Goal: Task Accomplishment & Management: Use online tool/utility

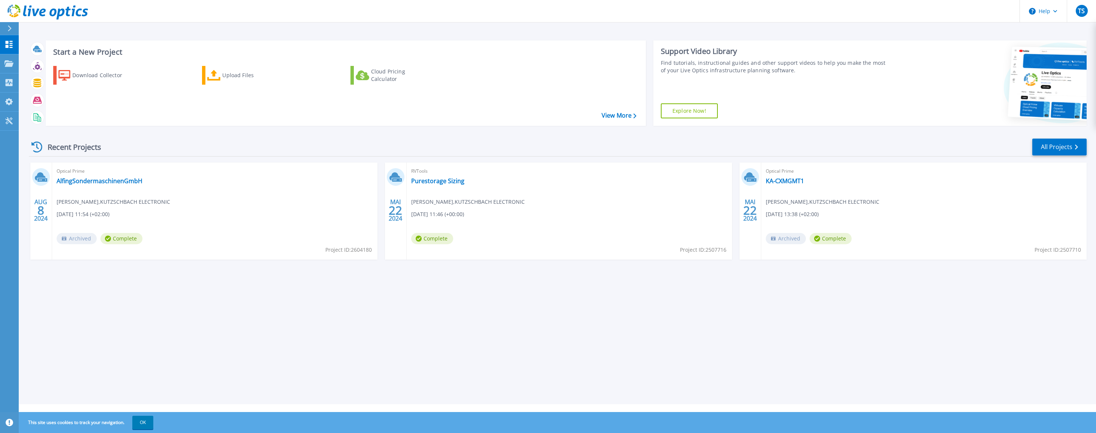
click at [785, 239] on span "Archived" at bounding box center [786, 238] width 40 height 11
click at [787, 180] on link "KA-CXMGMT1" at bounding box center [785, 180] width 38 height 7
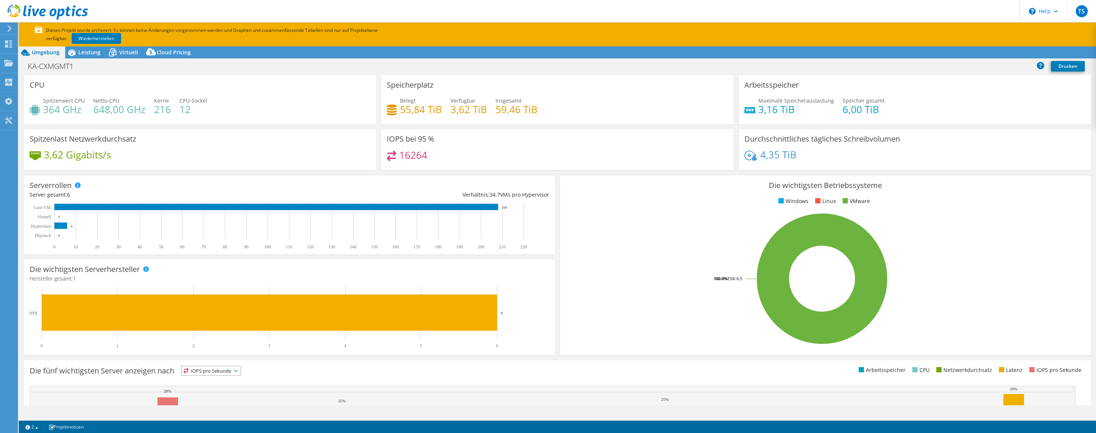
select select "EUFrankfurt"
select select "EUR"
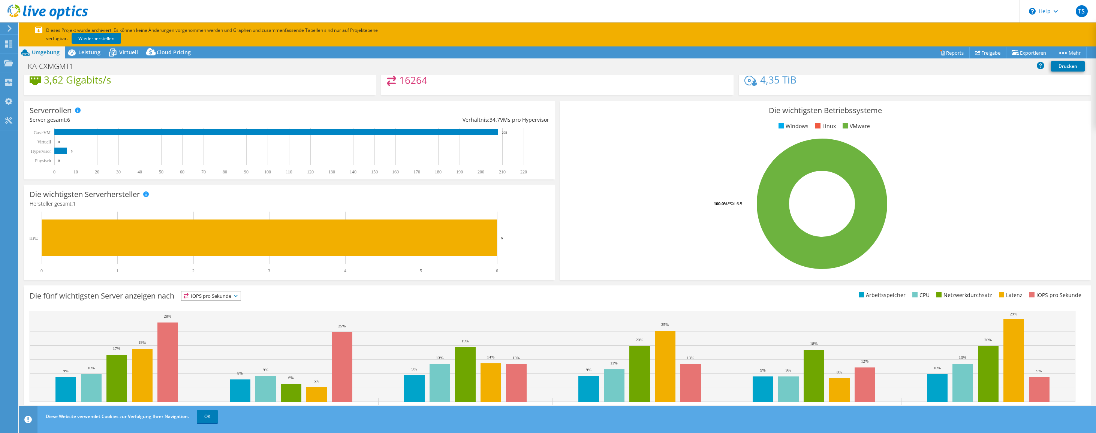
scroll to position [106, 0]
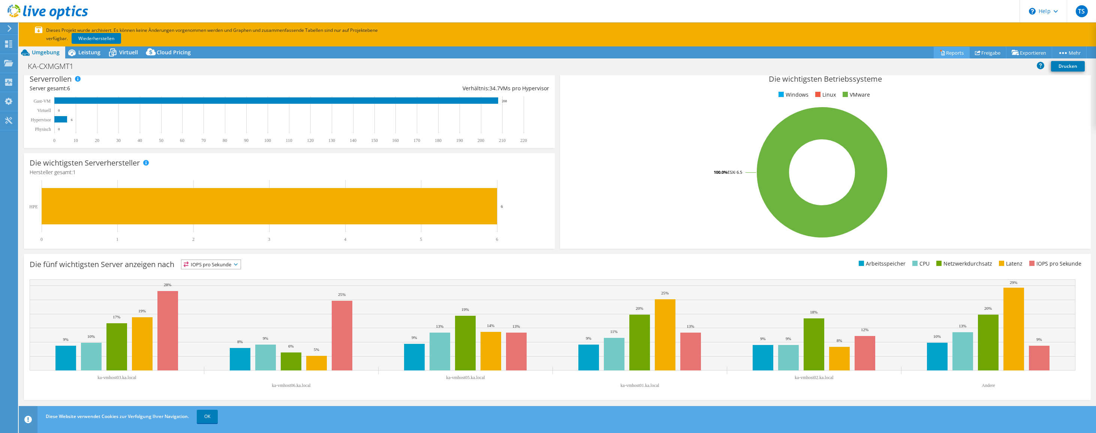
click at [952, 54] on link "Reports" at bounding box center [952, 53] width 36 height 12
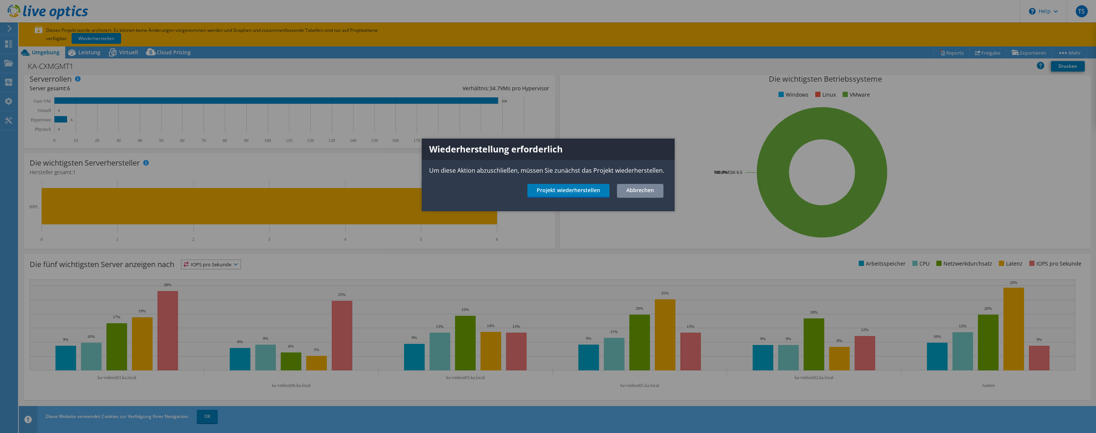
click at [648, 186] on link "Abbrechen" at bounding box center [640, 191] width 46 height 14
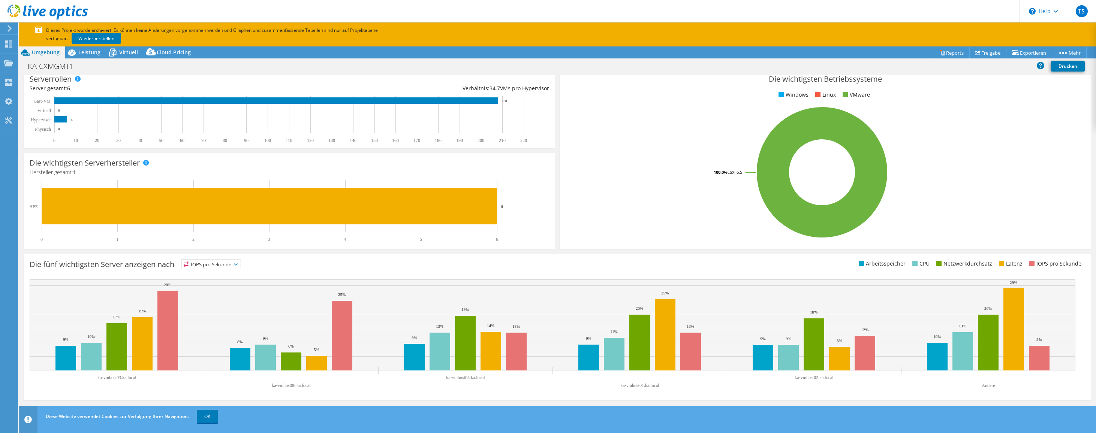
scroll to position [0, 0]
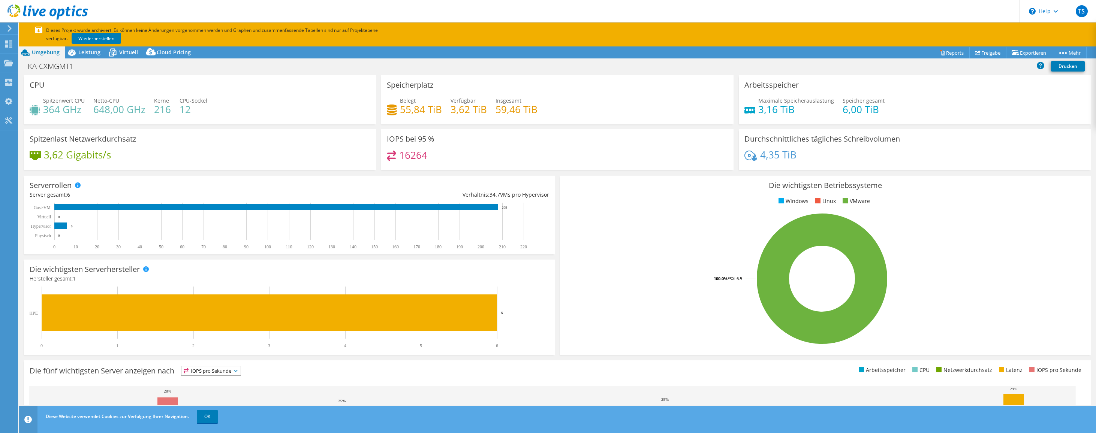
click at [12, 28] on icon at bounding box center [10, 28] width 6 height 7
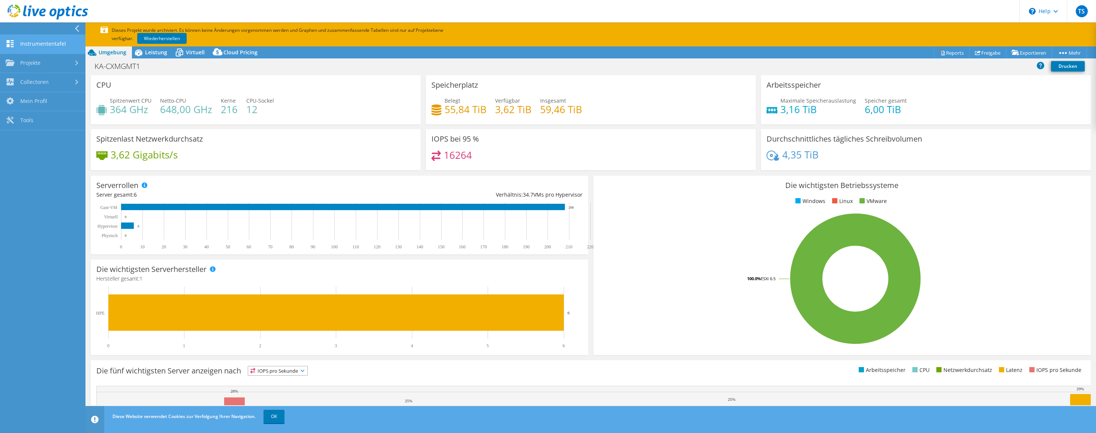
click at [54, 41] on link "Instrumententafel" at bounding box center [42, 44] width 85 height 19
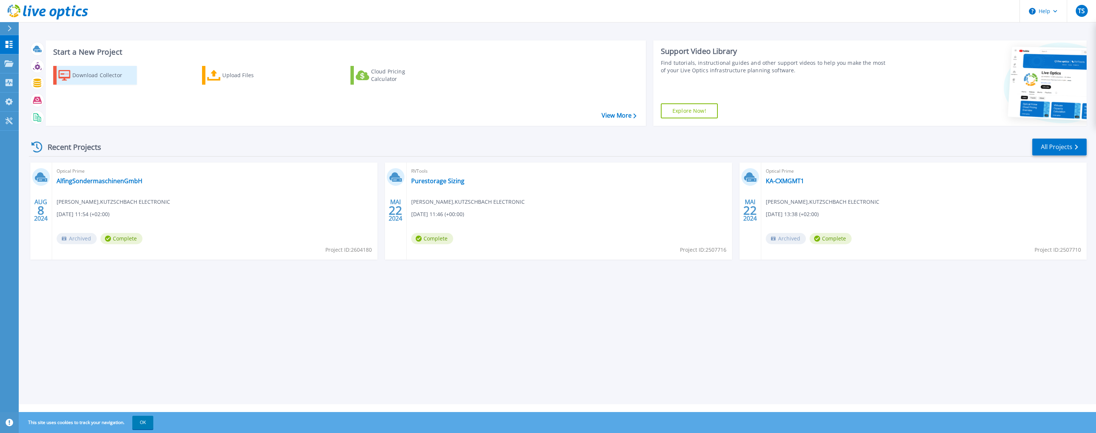
click at [92, 79] on div "Download Collector" at bounding box center [102, 75] width 60 height 15
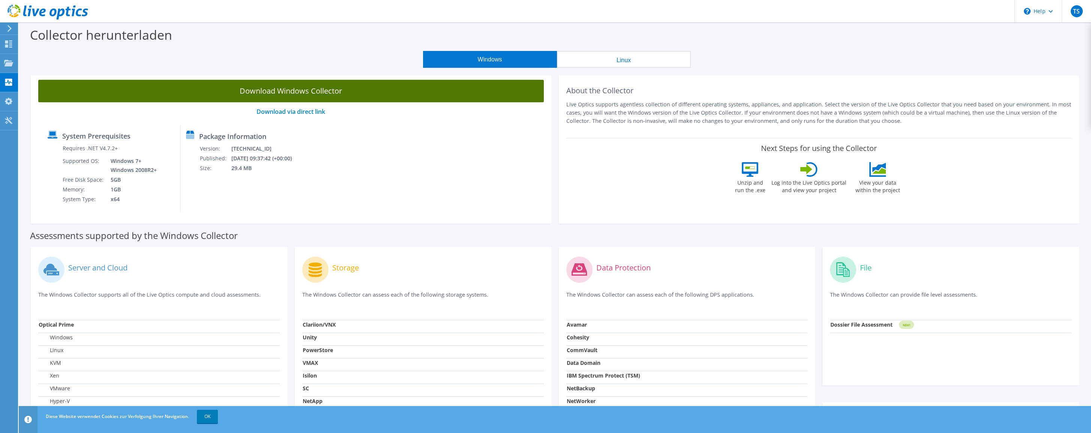
click at [238, 92] on link "Download Windows Collector" at bounding box center [290, 91] width 505 height 22
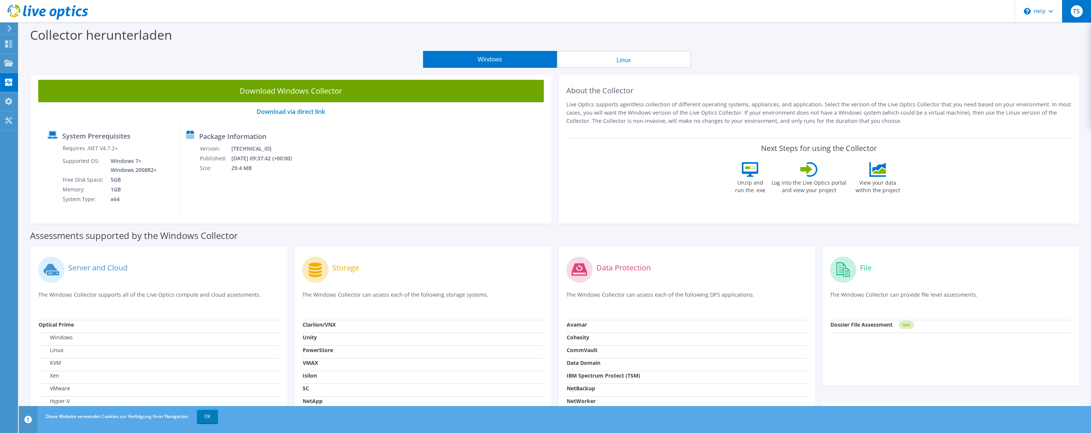
click at [1070, 14] on div "TS" at bounding box center [1075, 11] width 29 height 22
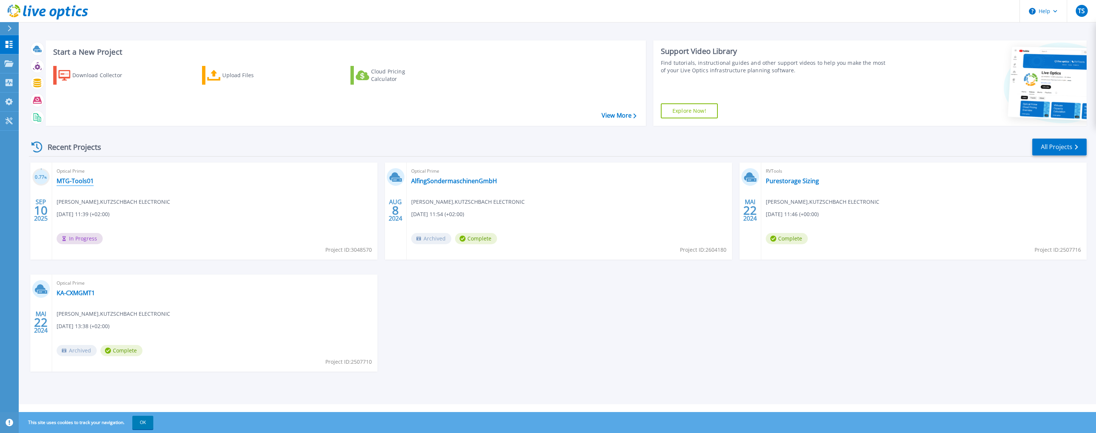
click at [81, 180] on link "MTG-Tools01" at bounding box center [75, 180] width 37 height 7
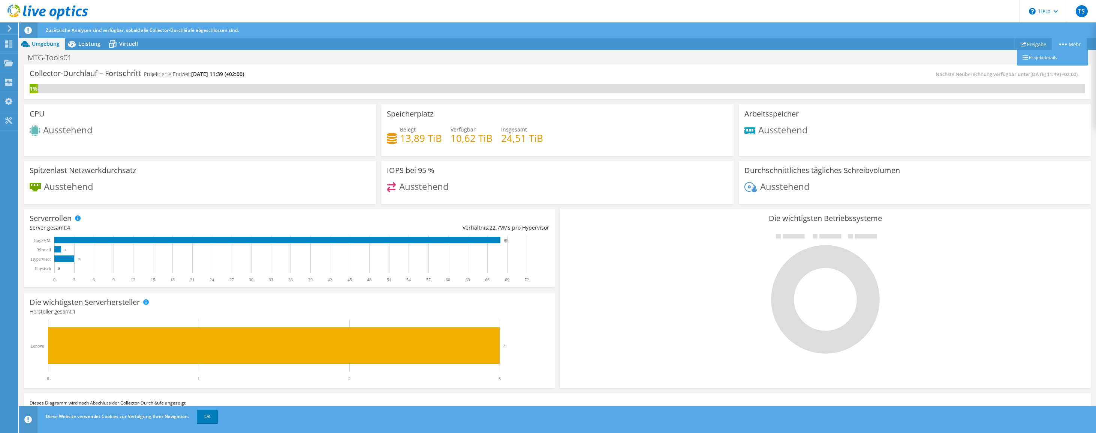
click at [1074, 44] on link "Mehr" at bounding box center [1069, 44] width 35 height 12
click at [6, 30] on div at bounding box center [8, 28] width 8 height 7
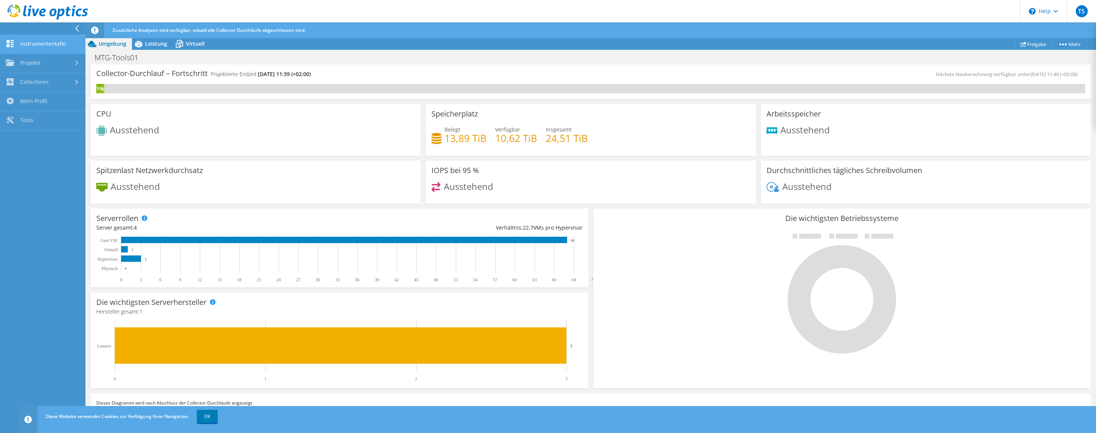
click at [19, 43] on link "Instrumententafel" at bounding box center [42, 44] width 85 height 19
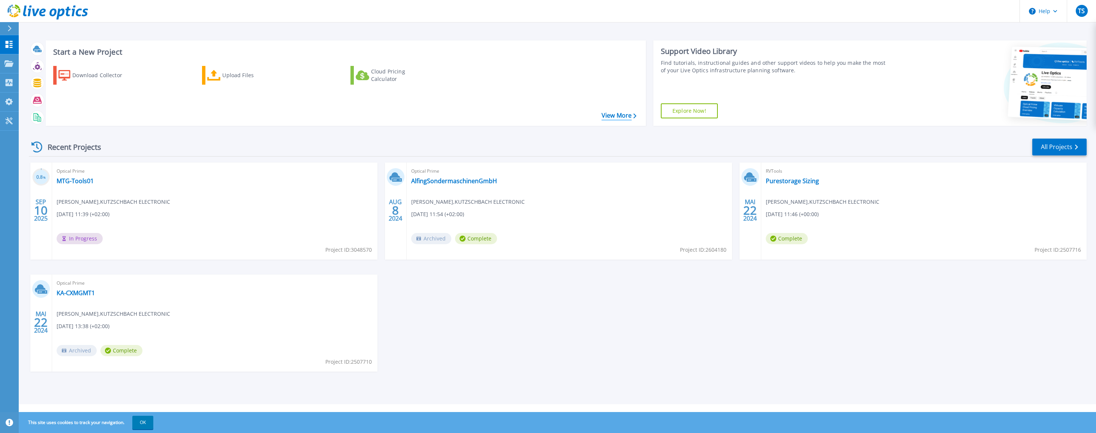
drag, startPoint x: 617, startPoint y: 114, endPoint x: 621, endPoint y: 117, distance: 4.8
click at [618, 115] on link "View More" at bounding box center [619, 115] width 35 height 7
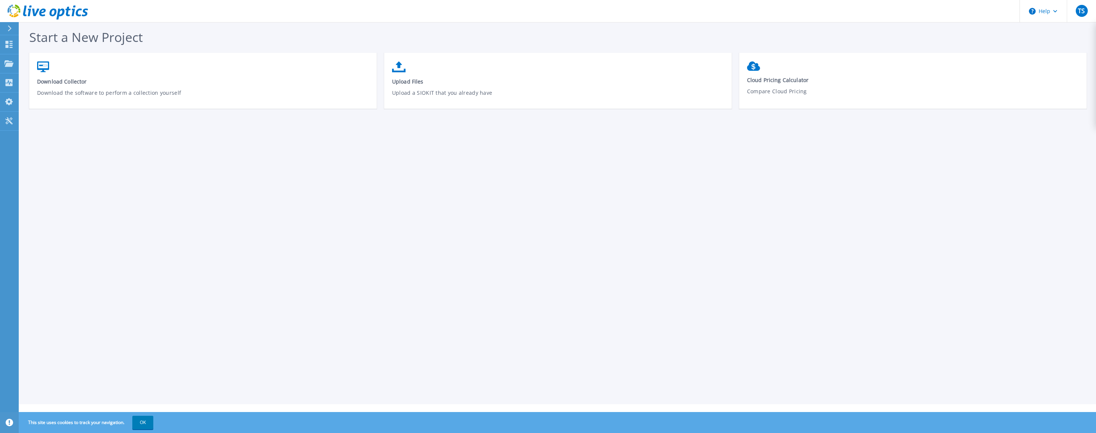
click at [7, 24] on div at bounding box center [13, 28] width 12 height 13
click at [478, 162] on div "Start a New Project Download Collector Download the software to perform a colle…" at bounding box center [558, 202] width 1078 height 405
drag, startPoint x: 26, startPoint y: 146, endPoint x: 135, endPoint y: 184, distance: 114.9
drag, startPoint x: 135, startPoint y: 184, endPoint x: 658, endPoint y: 180, distance: 523.4
click at [658, 180] on div "Start a New Project Download Collector Download the software to perform a colle…" at bounding box center [558, 202] width 1078 height 405
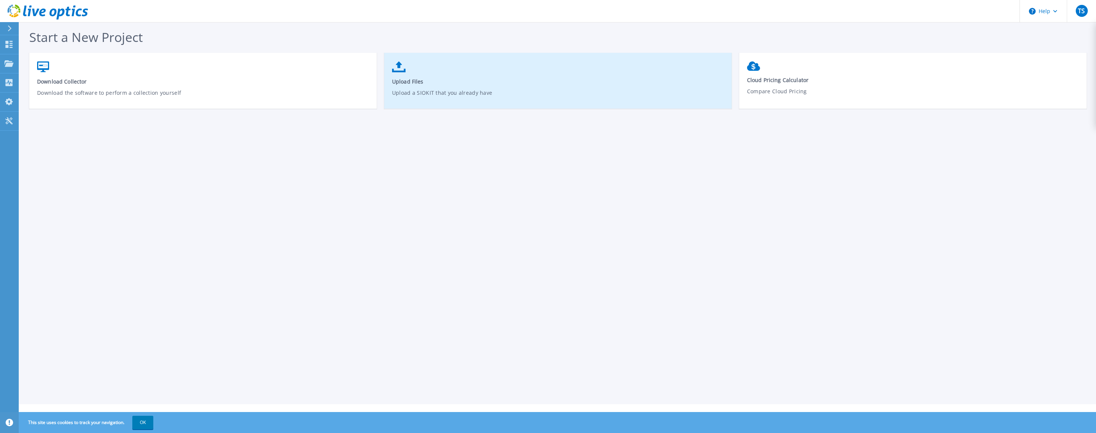
click at [449, 82] on span "Upload Files" at bounding box center [558, 81] width 332 height 7
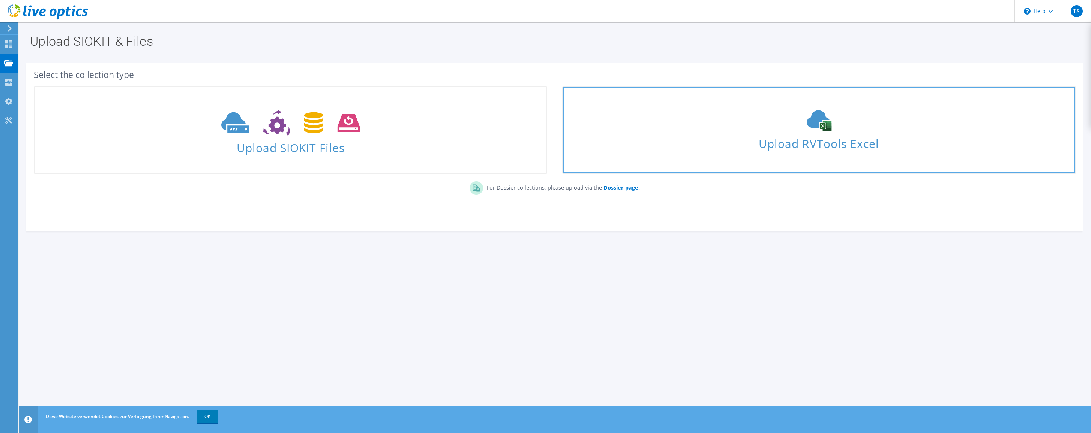
click at [800, 130] on icon at bounding box center [819, 120] width 112 height 21
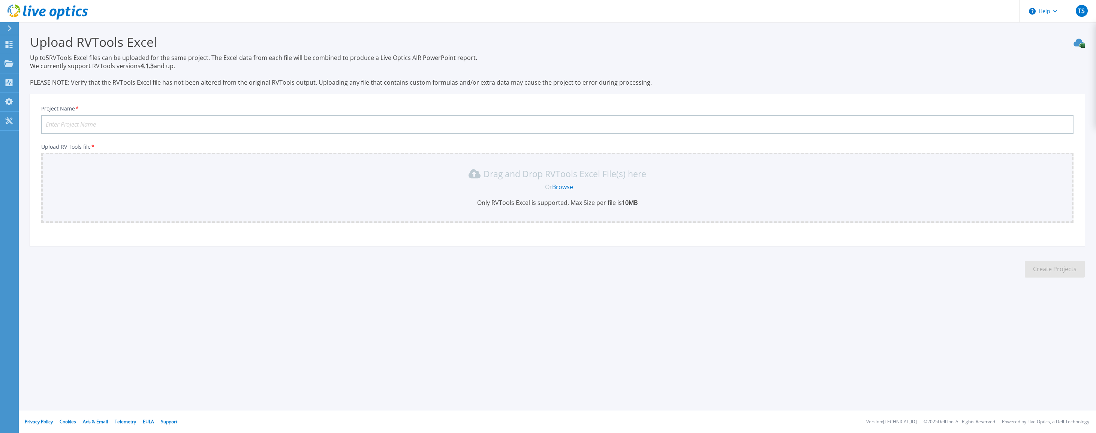
click at [111, 129] on input "Project Name *" at bounding box center [557, 124] width 1033 height 19
type input "MTG-RVT"
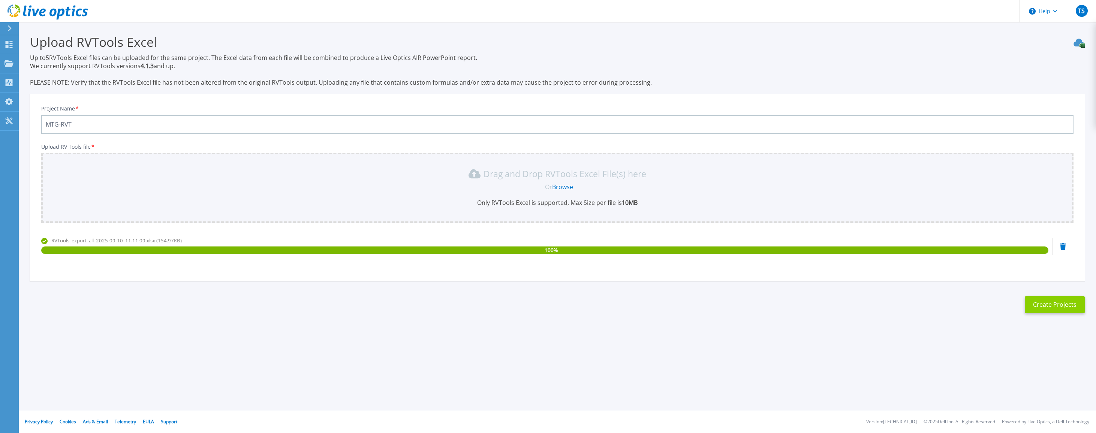
click at [1054, 305] on button "Create Projects" at bounding box center [1055, 305] width 60 height 17
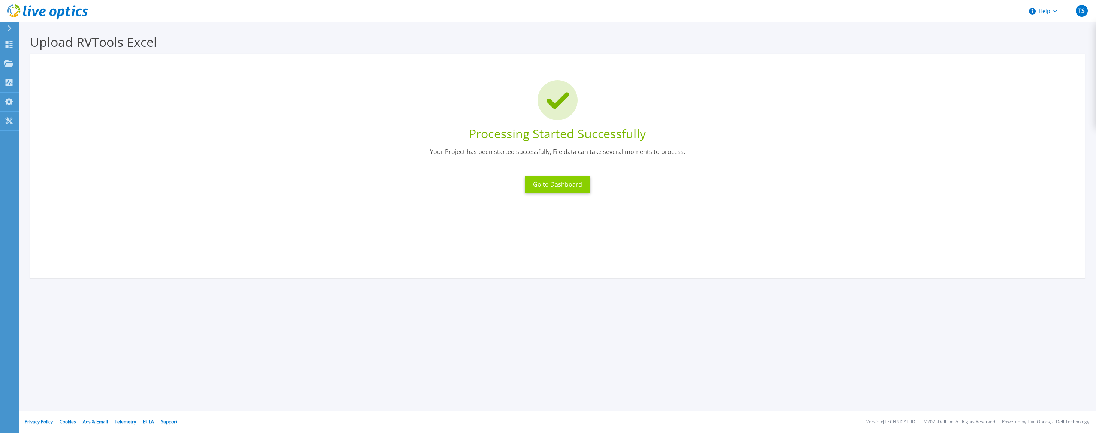
click at [571, 184] on button "Go to Dashboard" at bounding box center [558, 184] width 66 height 17
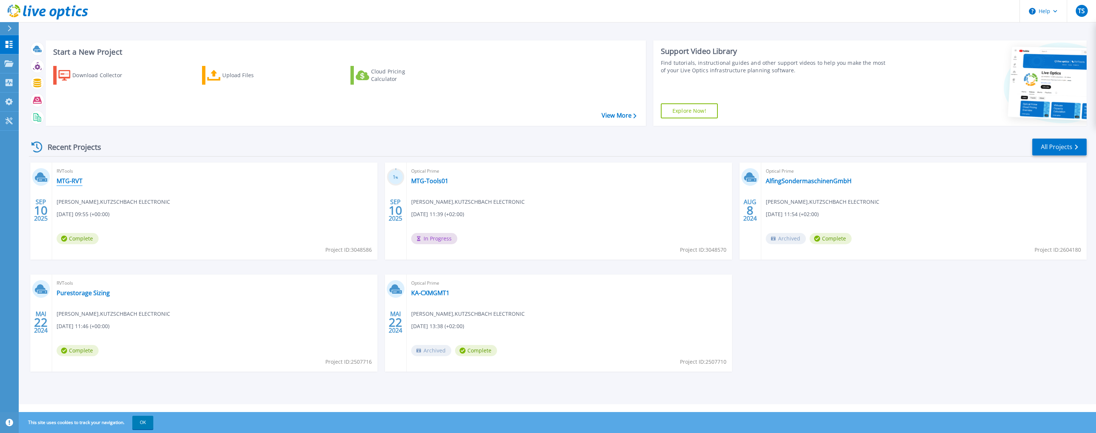
click at [74, 180] on link "MTG-RVT" at bounding box center [70, 180] width 26 height 7
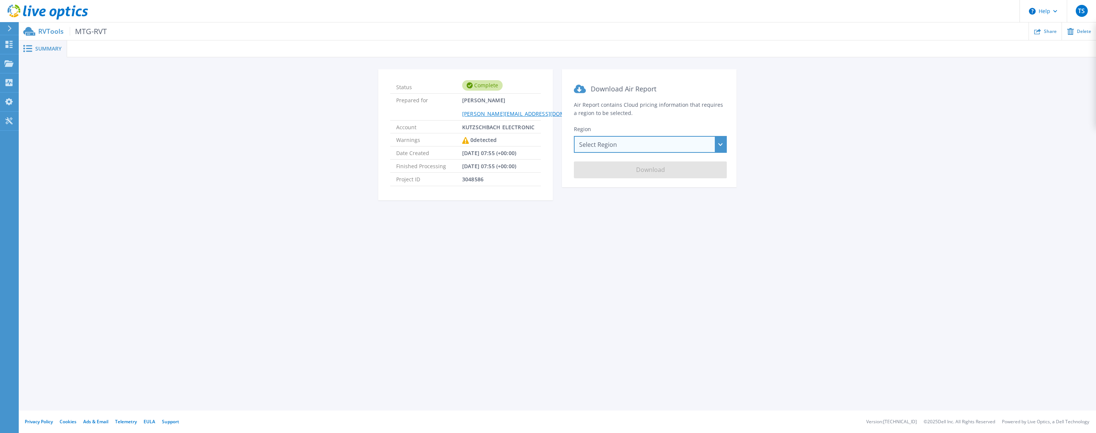
click at [626, 146] on div "Select Region [GEOGRAPHIC_DATA] ([GEOGRAPHIC_DATA]) [GEOGRAPHIC_DATA] ([GEOGRAP…" at bounding box center [650, 144] width 153 height 17
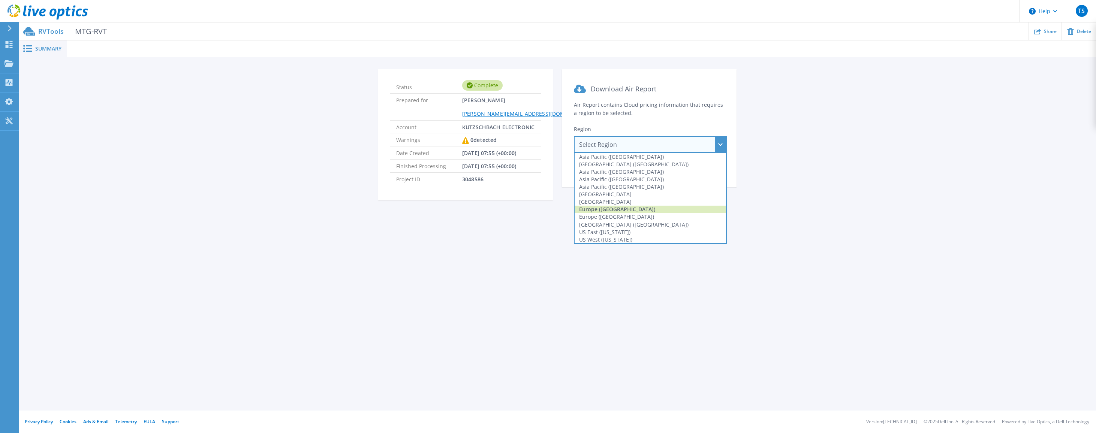
click at [617, 210] on div "Europe ([GEOGRAPHIC_DATA])" at bounding box center [650, 209] width 151 height 7
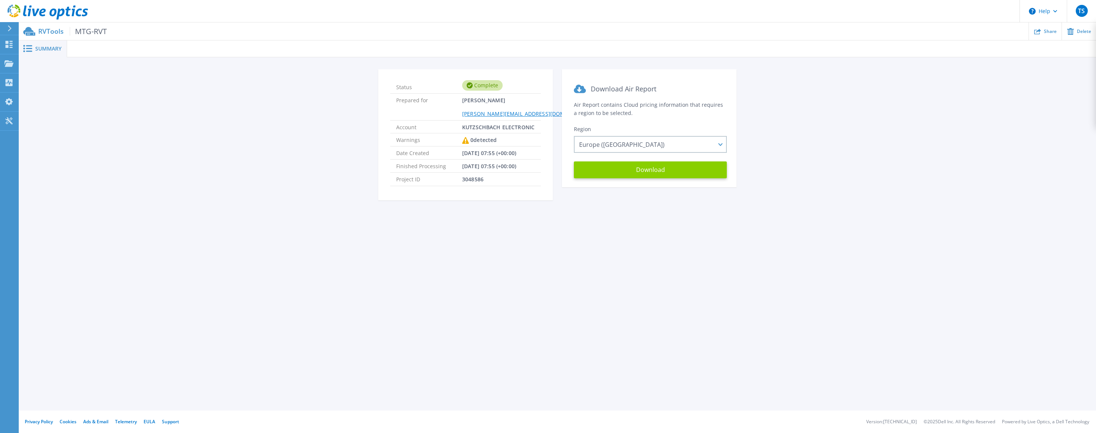
click at [645, 169] on button "Download" at bounding box center [650, 170] width 153 height 17
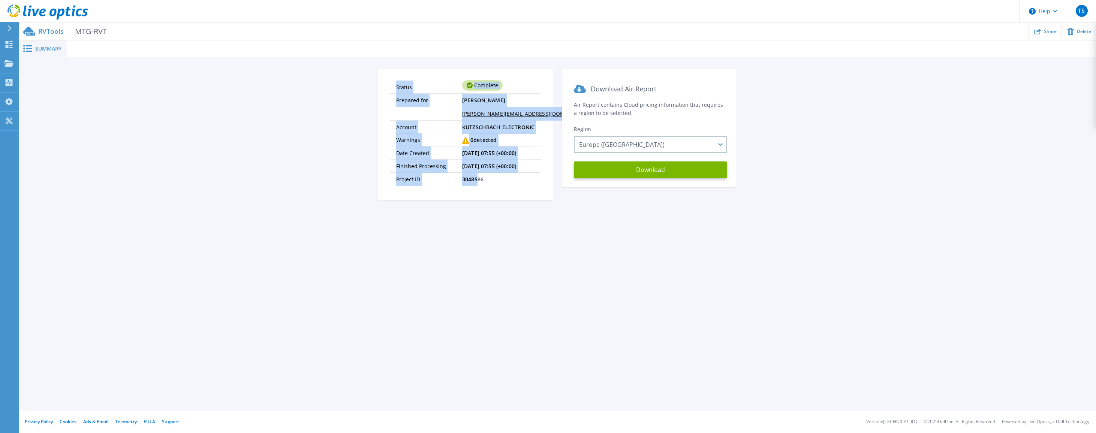
click at [1055, 0] on html "Help TS Endbenutzer [PERSON_NAME] [PERSON_NAME][EMAIL_ADDRESS][DOMAIN_NAME] KUT…" at bounding box center [548, 205] width 1096 height 411
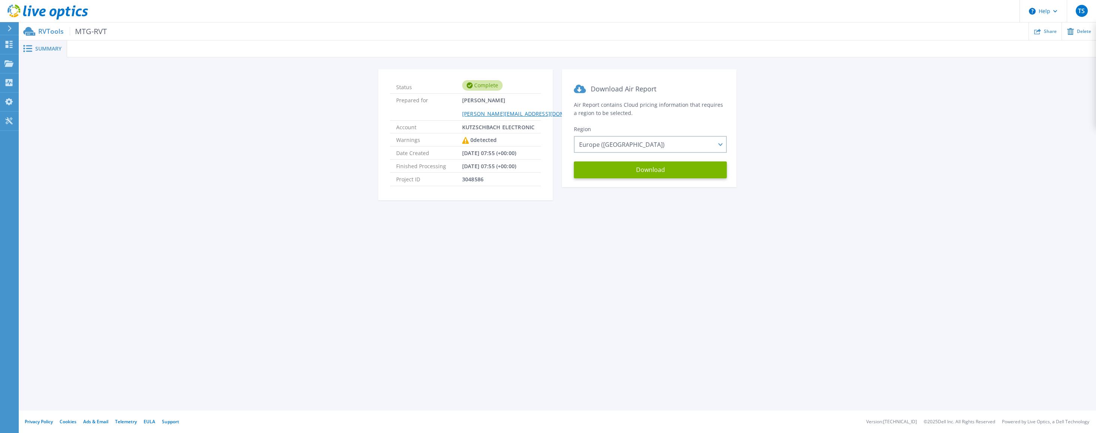
drag, startPoint x: 1032, startPoint y: 94, endPoint x: 1034, endPoint y: 88, distance: 5.9
click at [1034, 88] on div "Status Complete Prepared for [PERSON_NAME] [PERSON_NAME][EMAIL_ADDRESS][DOMAIN_…" at bounding box center [557, 139] width 1055 height 140
